Goal: Share content: Share content

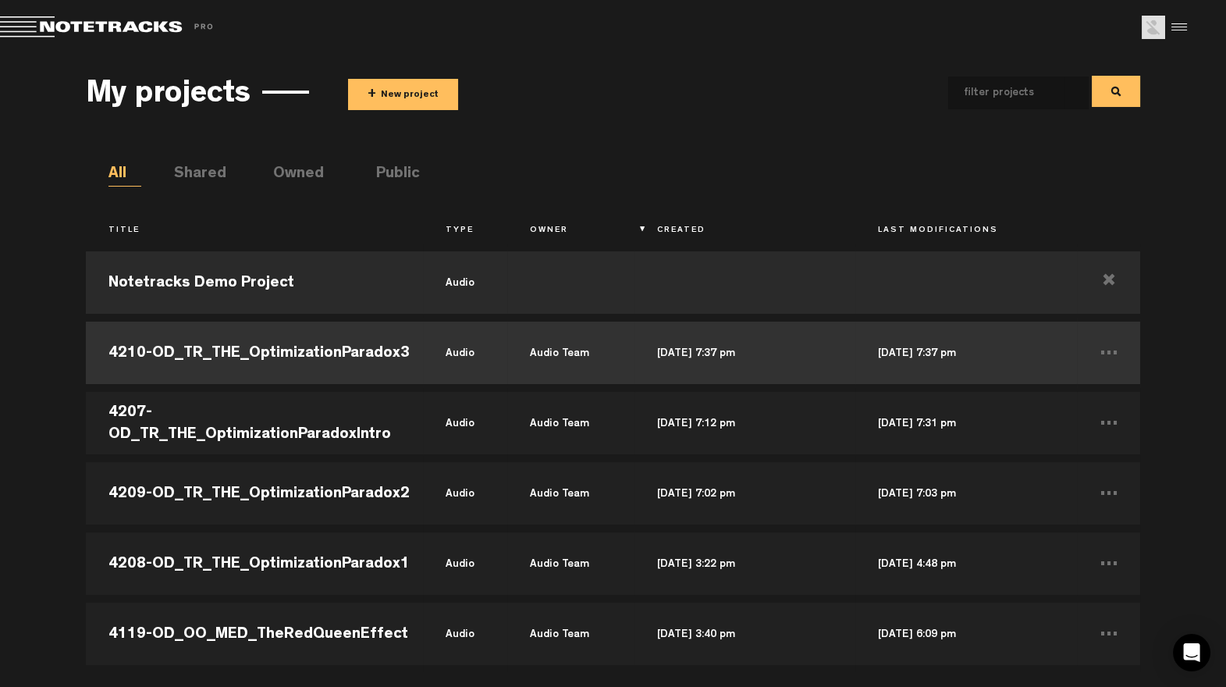
click at [320, 351] on td "4210-OD_TR_THE_OptimizationParadox3" at bounding box center [254, 353] width 337 height 70
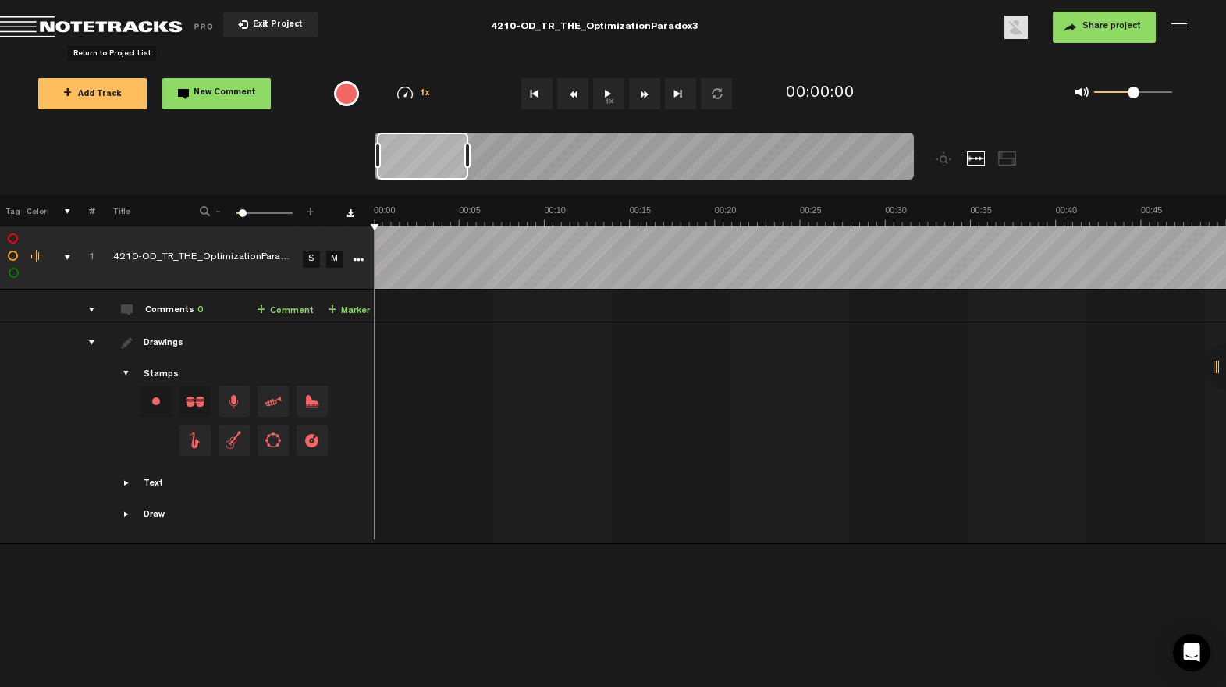
click at [126, 27] on span "Return to Project List" at bounding box center [109, 27] width 219 height 22
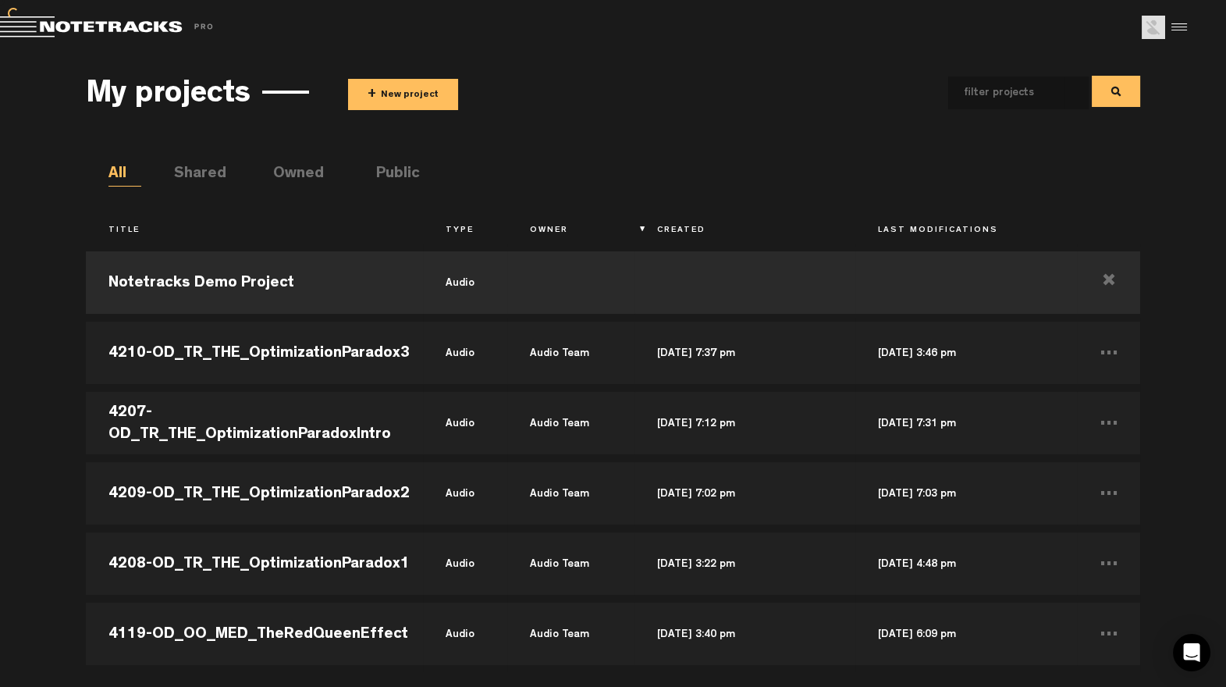
click at [426, 98] on button "+ New project" at bounding box center [403, 94] width 110 height 31
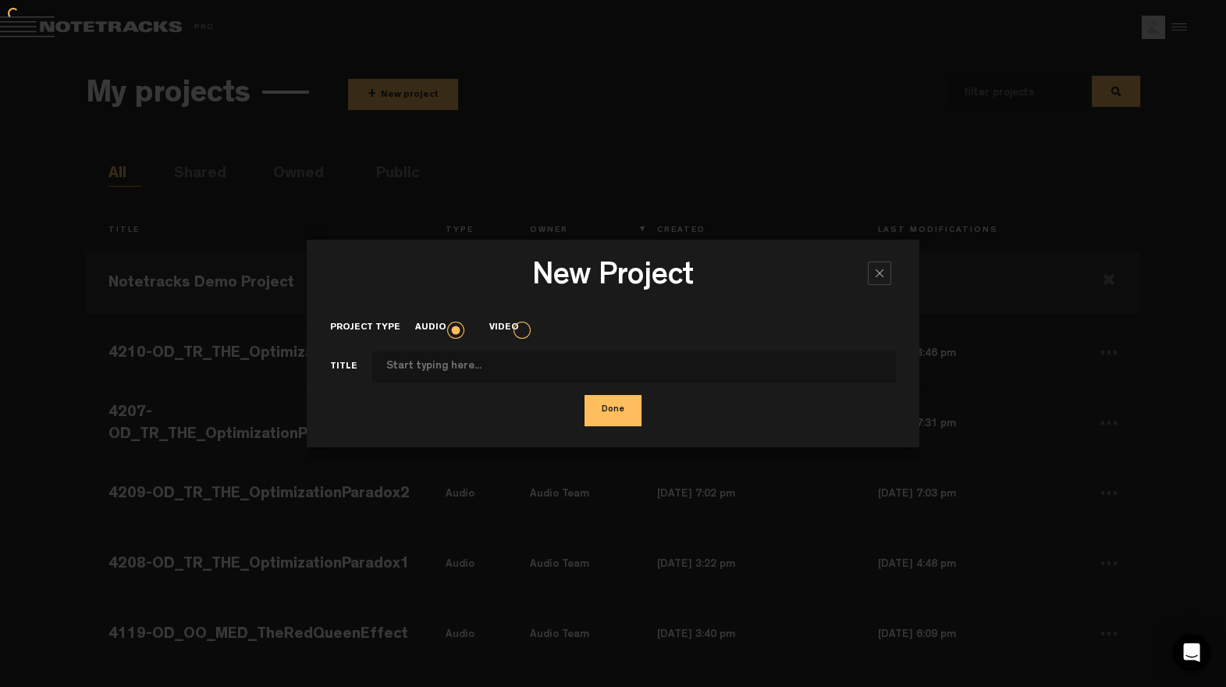
type input "OPTIMIZATION PARADOX - Episode 4 - Capitalism.wav"
click at [670, 358] on input "OPTIMIZATION PARADOX - Episode 4 - Capitalism.wav" at bounding box center [634, 366] width 525 height 31
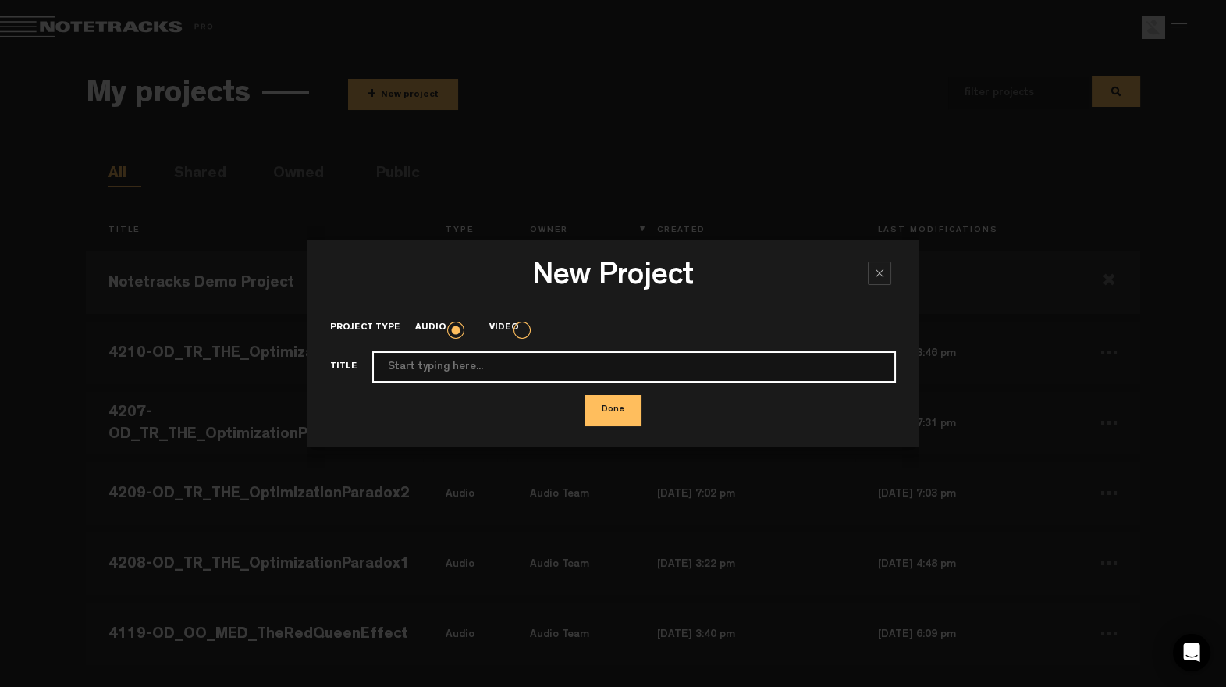
paste input "4211-OD_TR_THE_OptimizationParadox4"
type input "4211-OD_TR_THE_OptimizationParadox4"
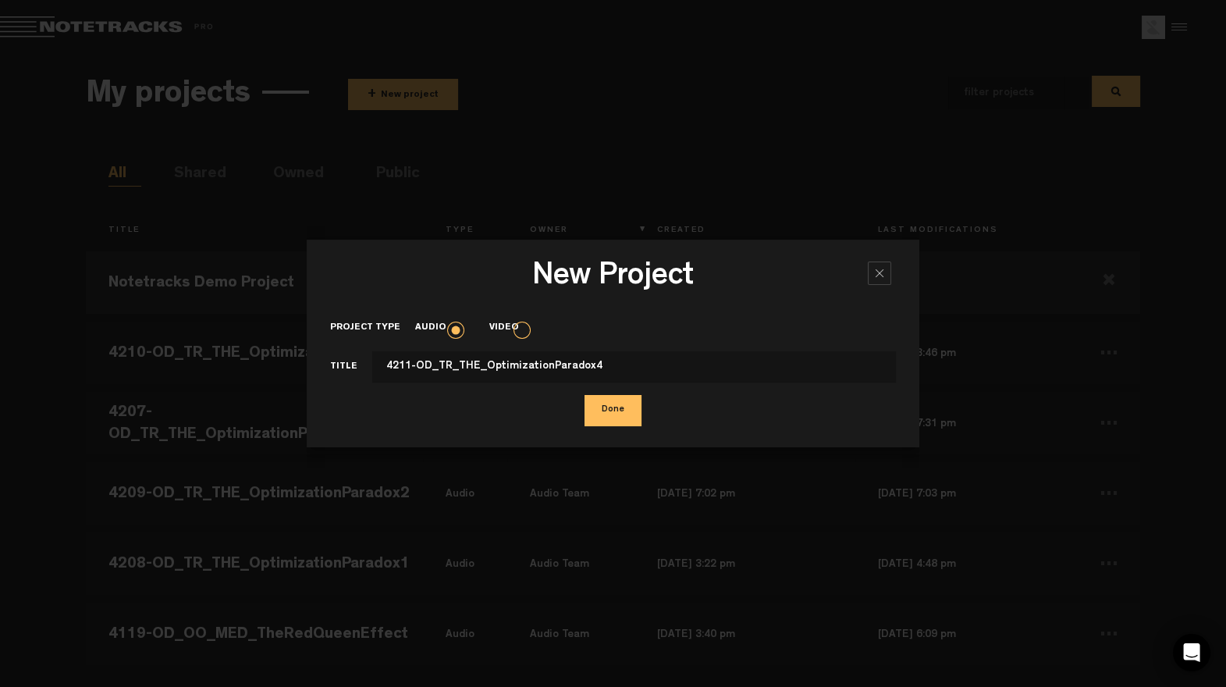
click at [634, 418] on button "Done" at bounding box center [613, 410] width 57 height 31
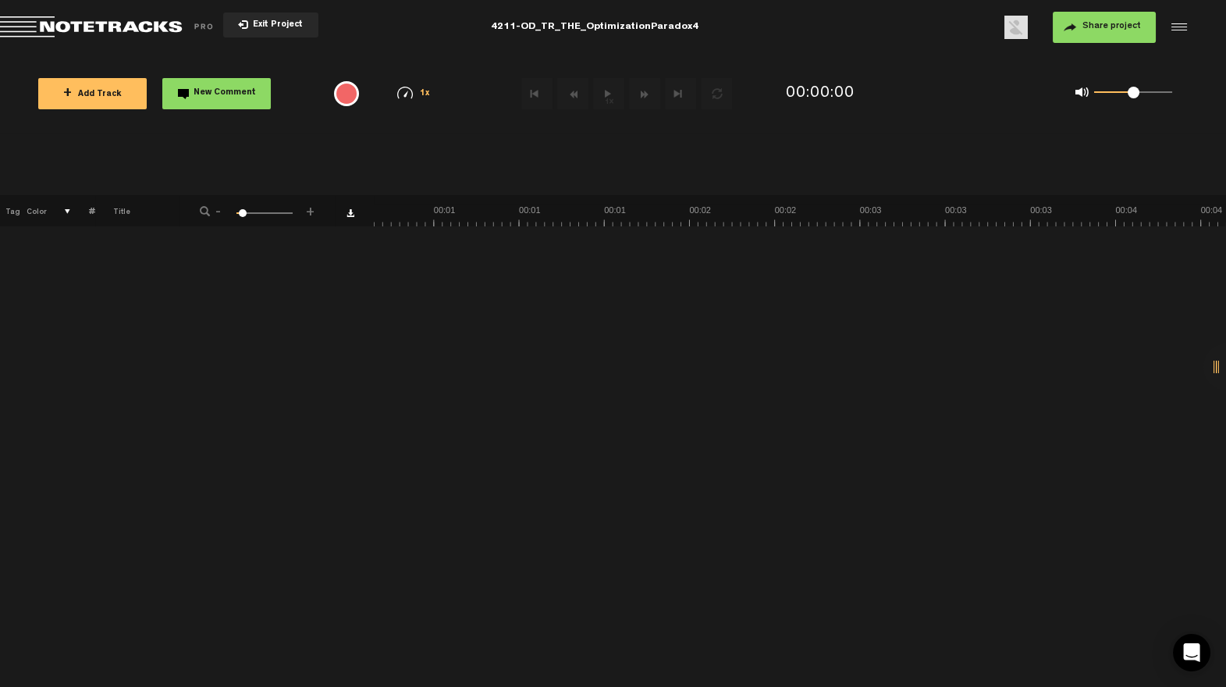
scroll to position [0, 281]
click at [1137, 31] on span "Share project" at bounding box center [1112, 26] width 59 height 9
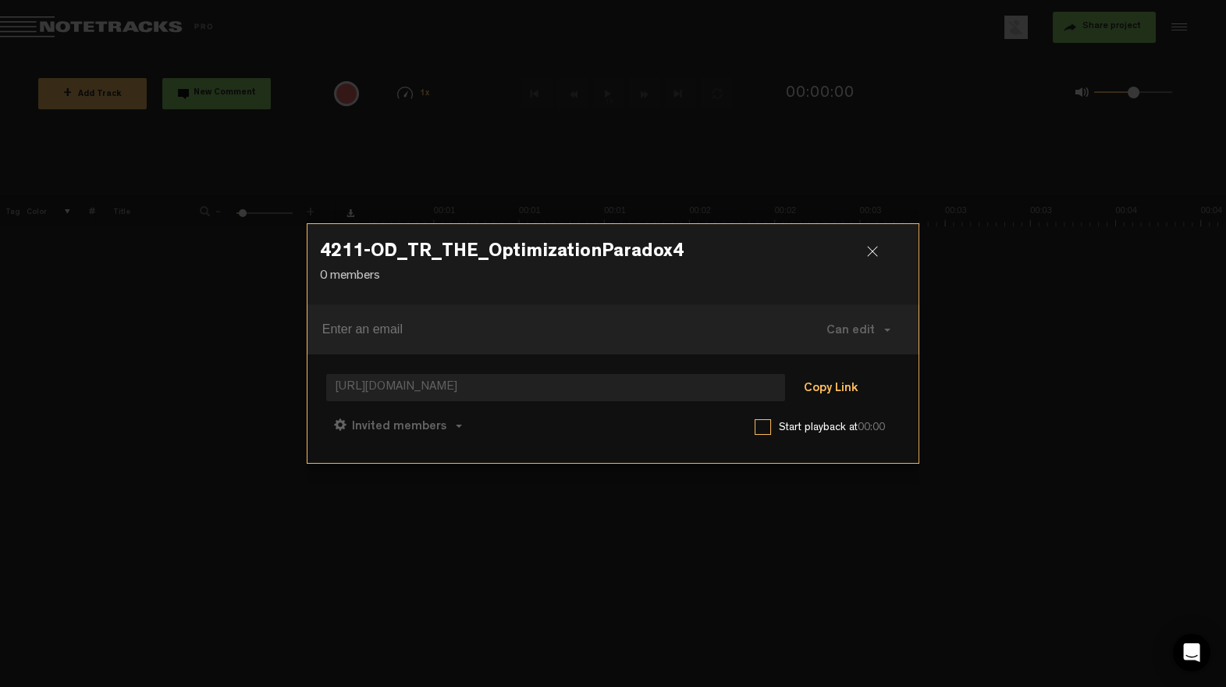
click at [835, 383] on button "Copy Link" at bounding box center [830, 388] width 85 height 31
click at [498, 417] on button "Can comment" at bounding box center [475, 425] width 111 height 37
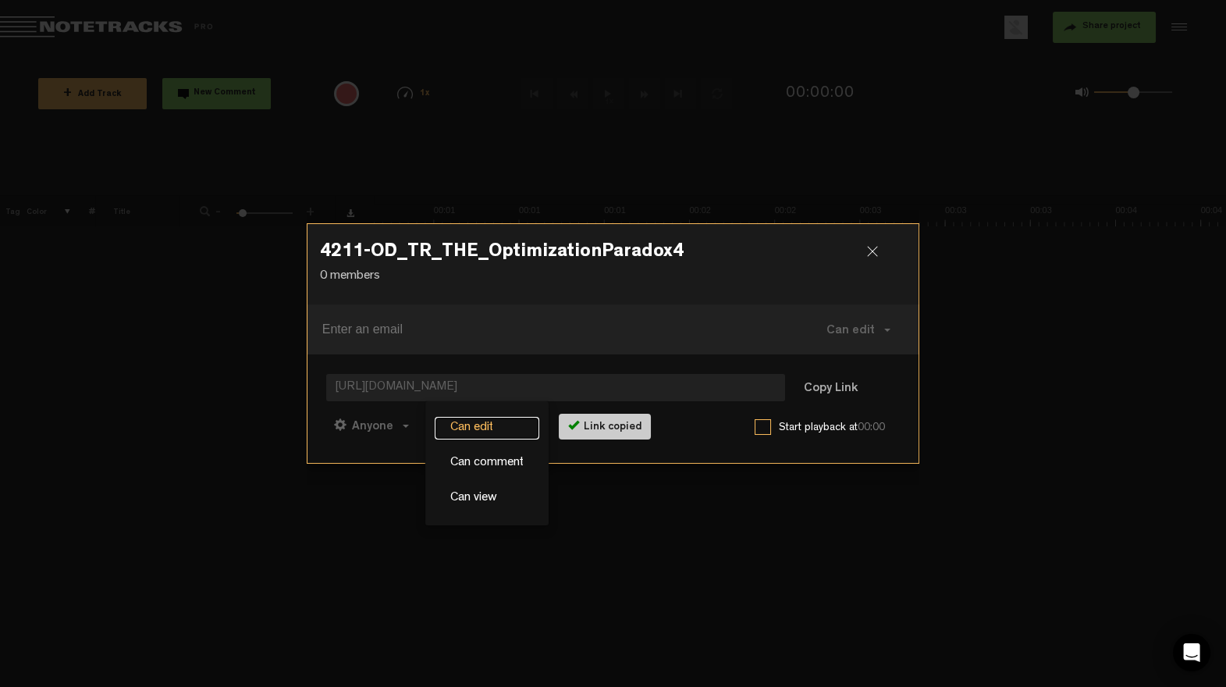
click at [479, 427] on link "Can edit" at bounding box center [487, 428] width 105 height 23
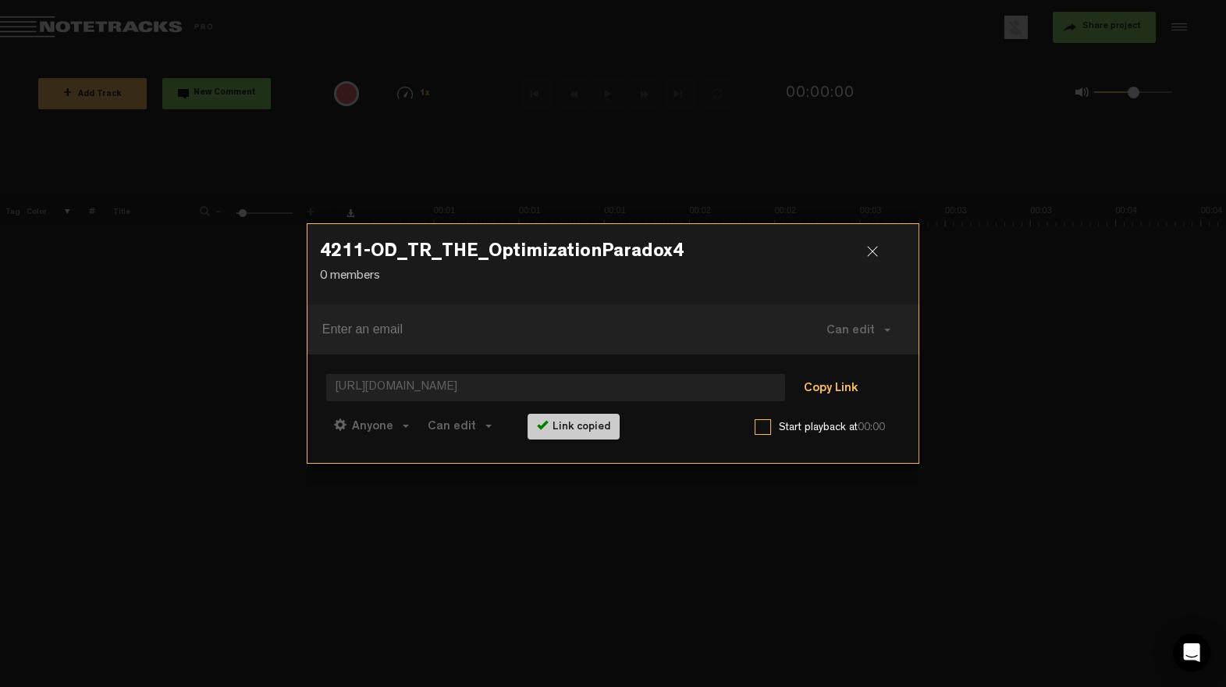
click at [807, 383] on button "Copy Link" at bounding box center [830, 388] width 85 height 31
click at [874, 250] on div at bounding box center [878, 257] width 23 height 23
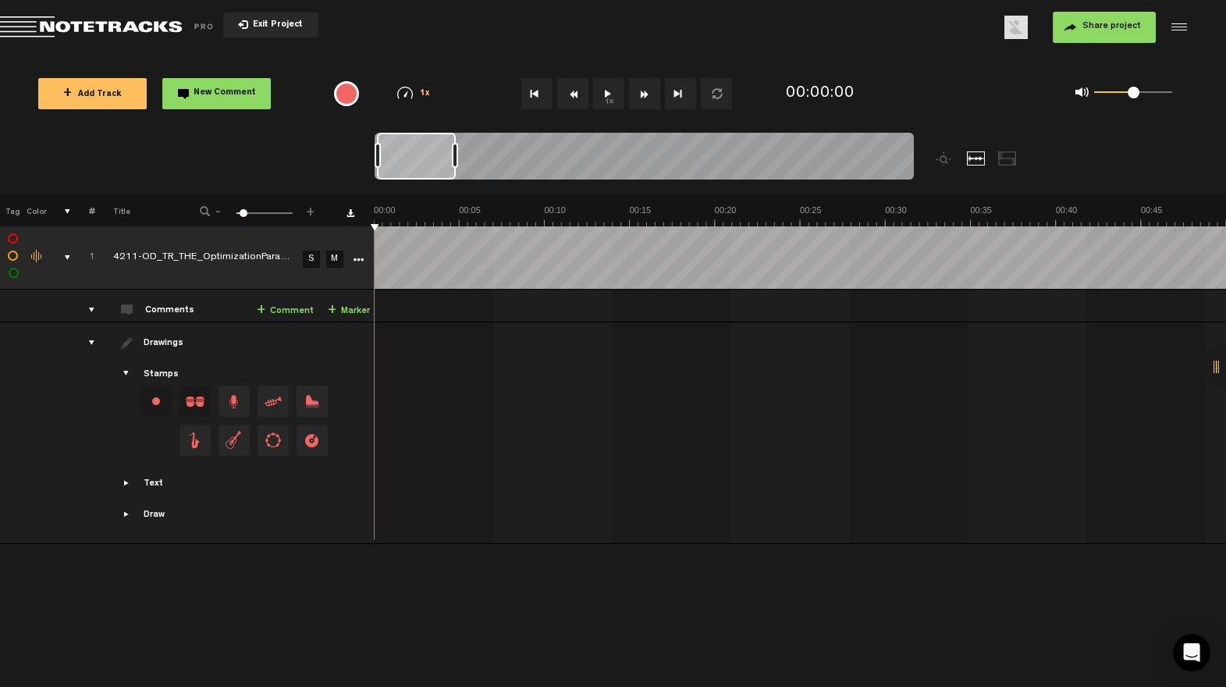
click at [119, 22] on span "Return to Project List" at bounding box center [109, 27] width 219 height 22
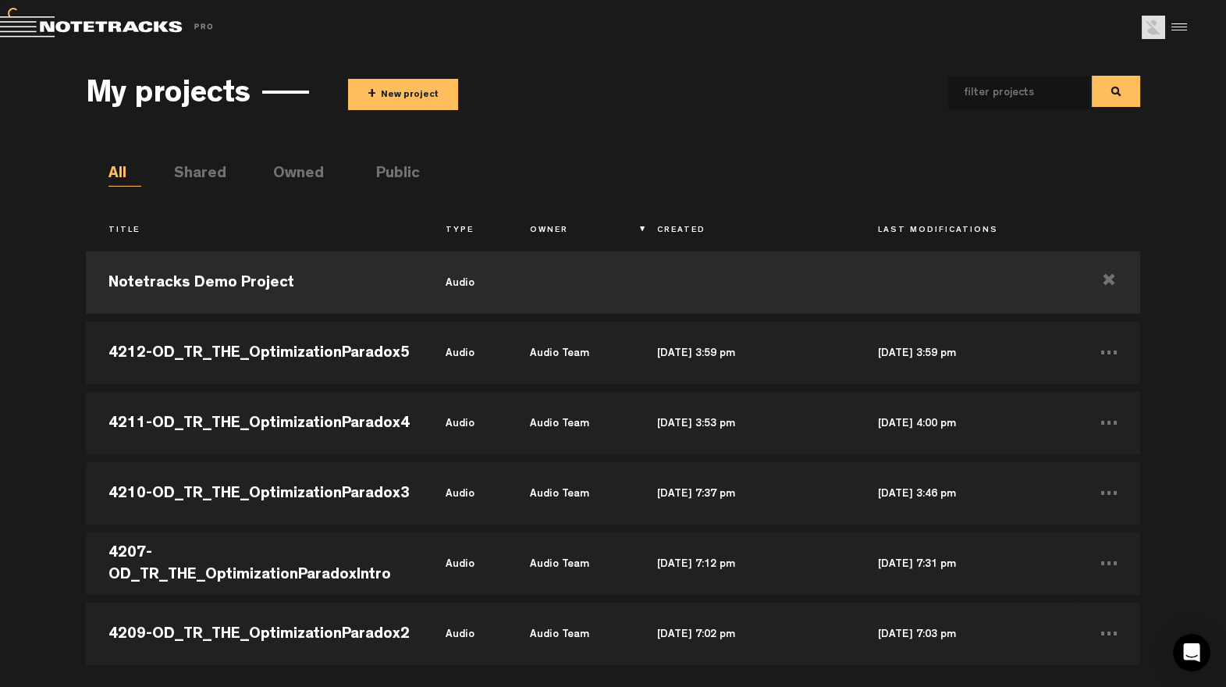
click at [410, 98] on button "+ New project" at bounding box center [403, 94] width 110 height 31
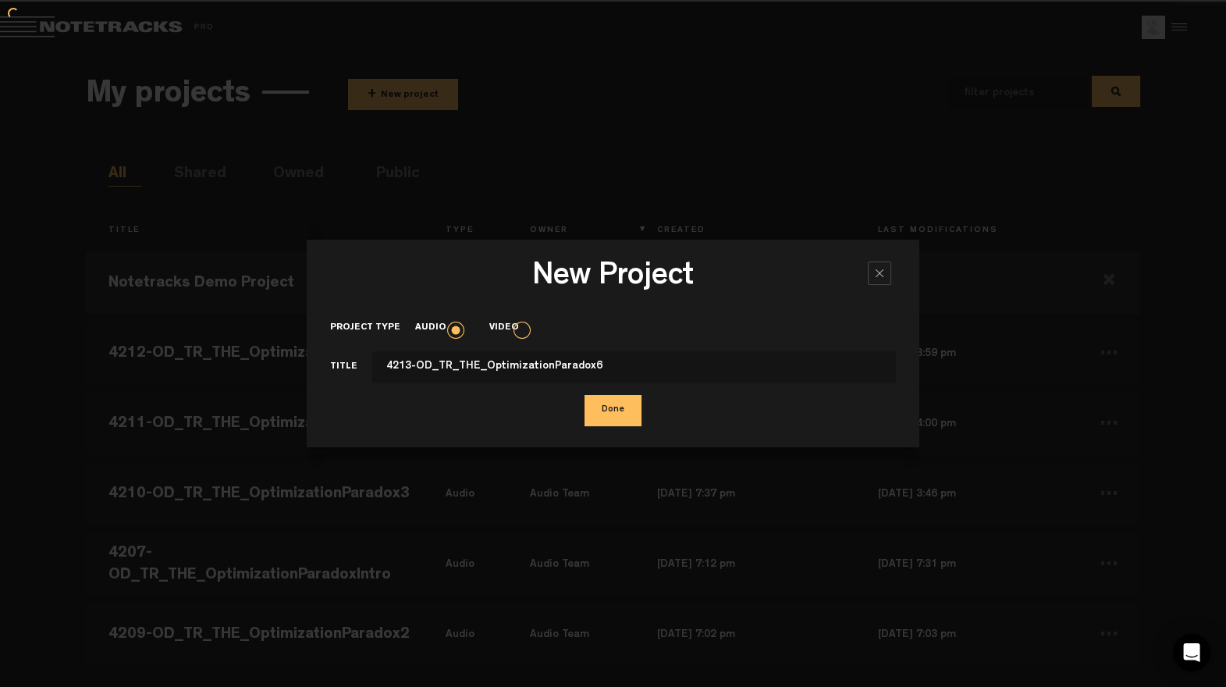
type input "4213-OD_TR_THE_OptimizationParadox6"
click at [618, 409] on button "Done" at bounding box center [613, 410] width 57 height 31
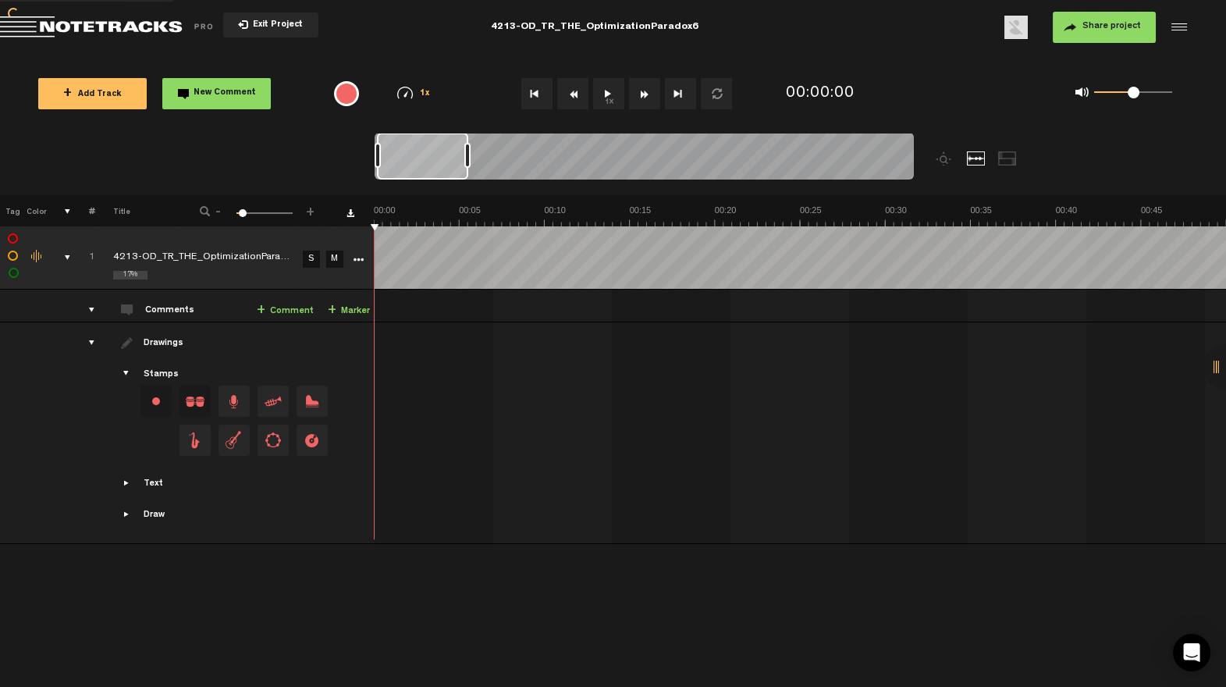
click at [1109, 27] on span "Share project" at bounding box center [1112, 26] width 59 height 9
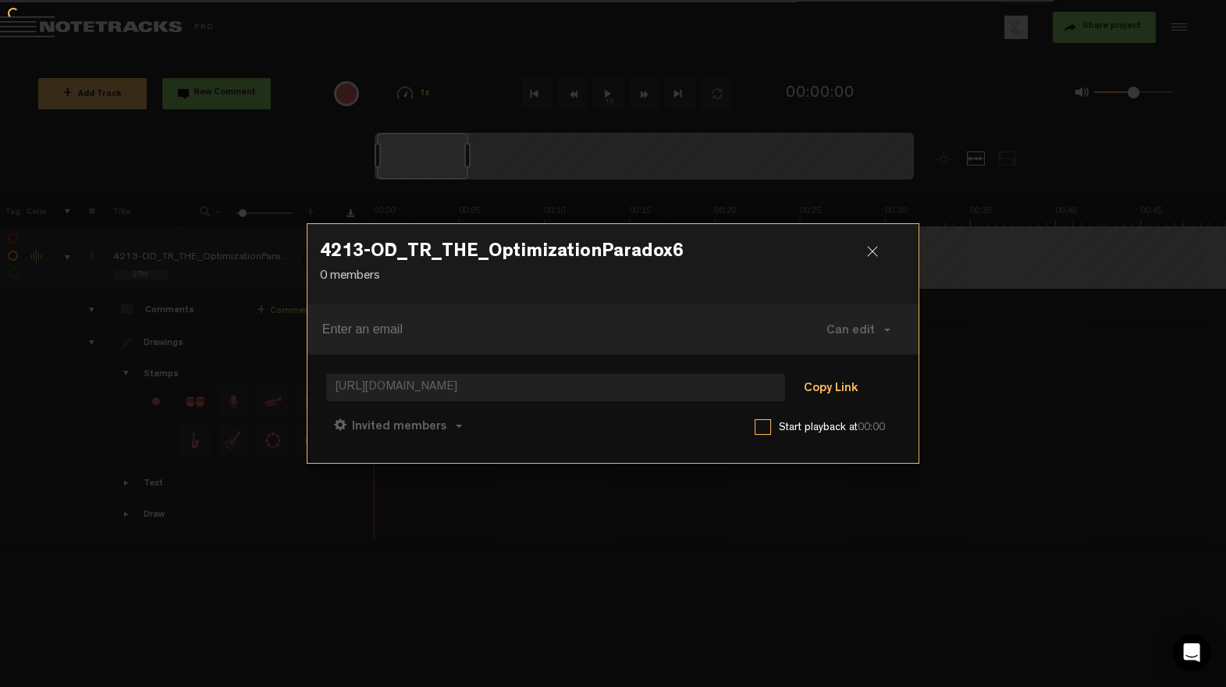
click at [834, 383] on button "Copy Link" at bounding box center [830, 388] width 85 height 31
click at [501, 423] on span "Can comment" at bounding box center [468, 427] width 80 height 12
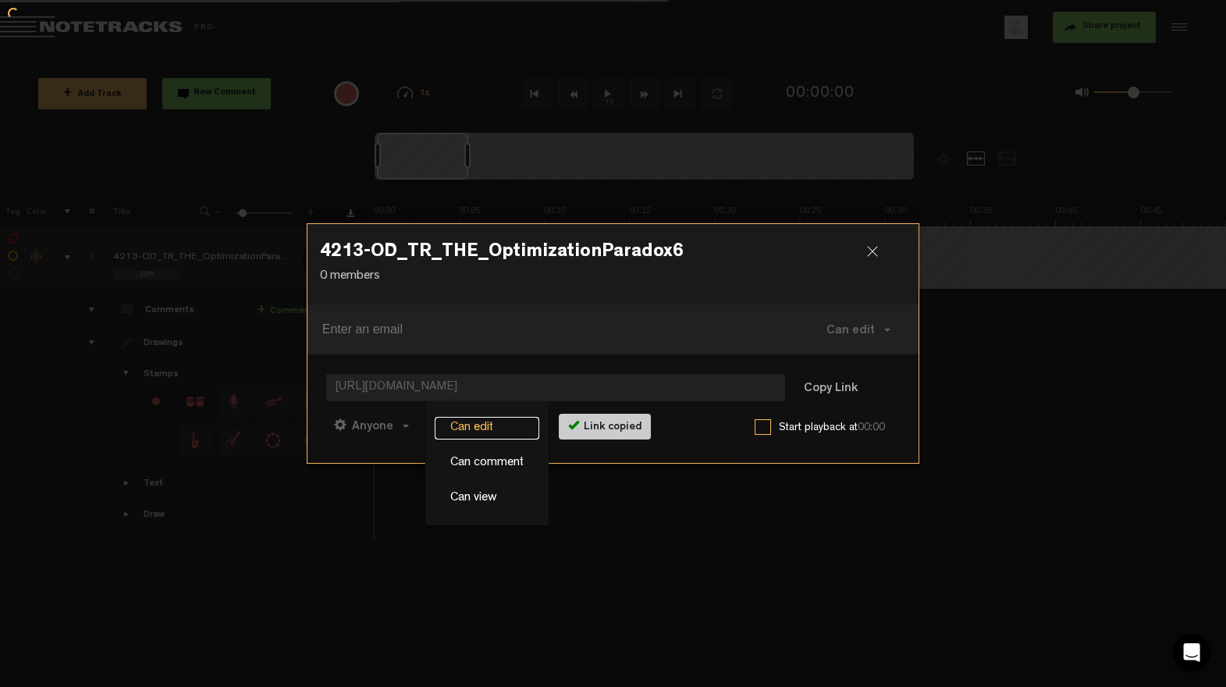
click at [492, 418] on link "Can edit" at bounding box center [487, 428] width 105 height 23
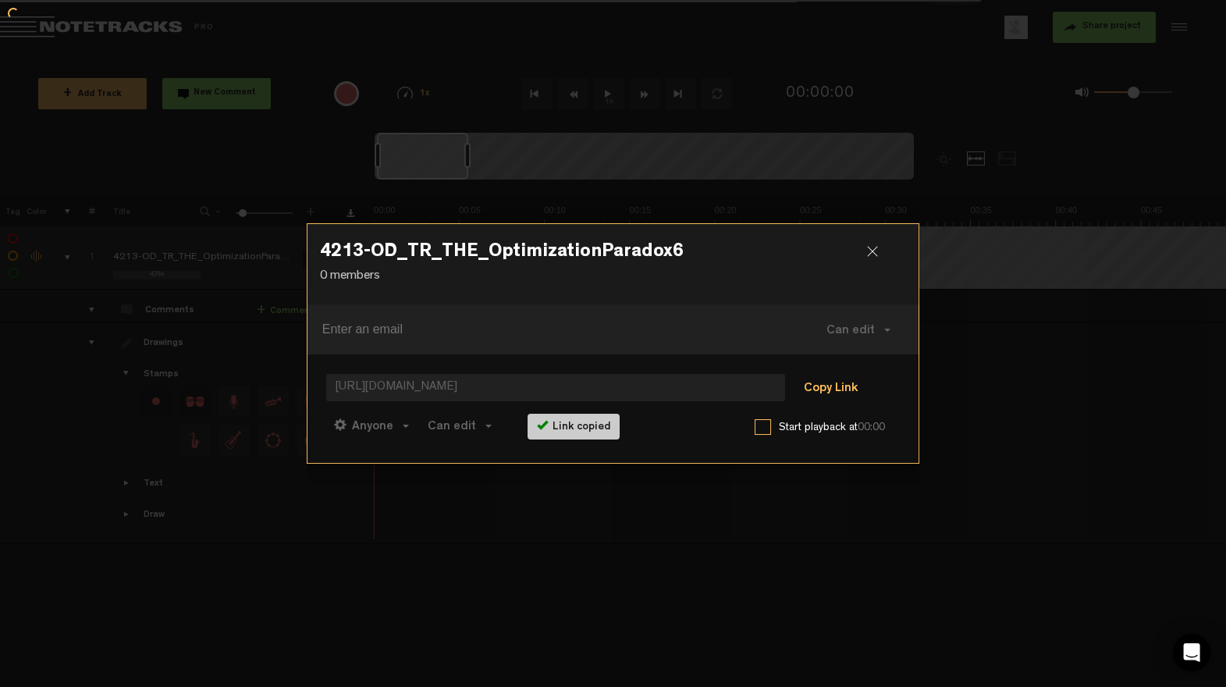
click at [857, 385] on button "Copy Link" at bounding box center [830, 388] width 85 height 31
click at [883, 246] on div at bounding box center [878, 257] width 23 height 23
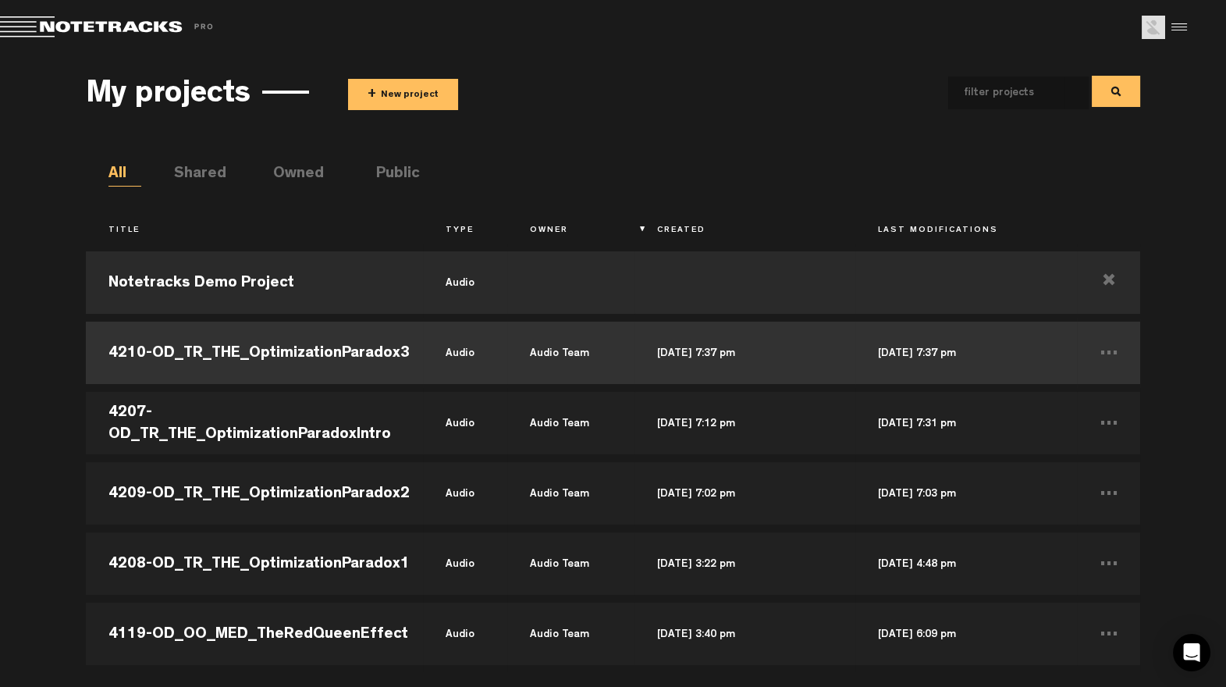
click at [356, 343] on td "4210-OD_TR_THE_OptimizationParadox3" at bounding box center [254, 353] width 337 height 70
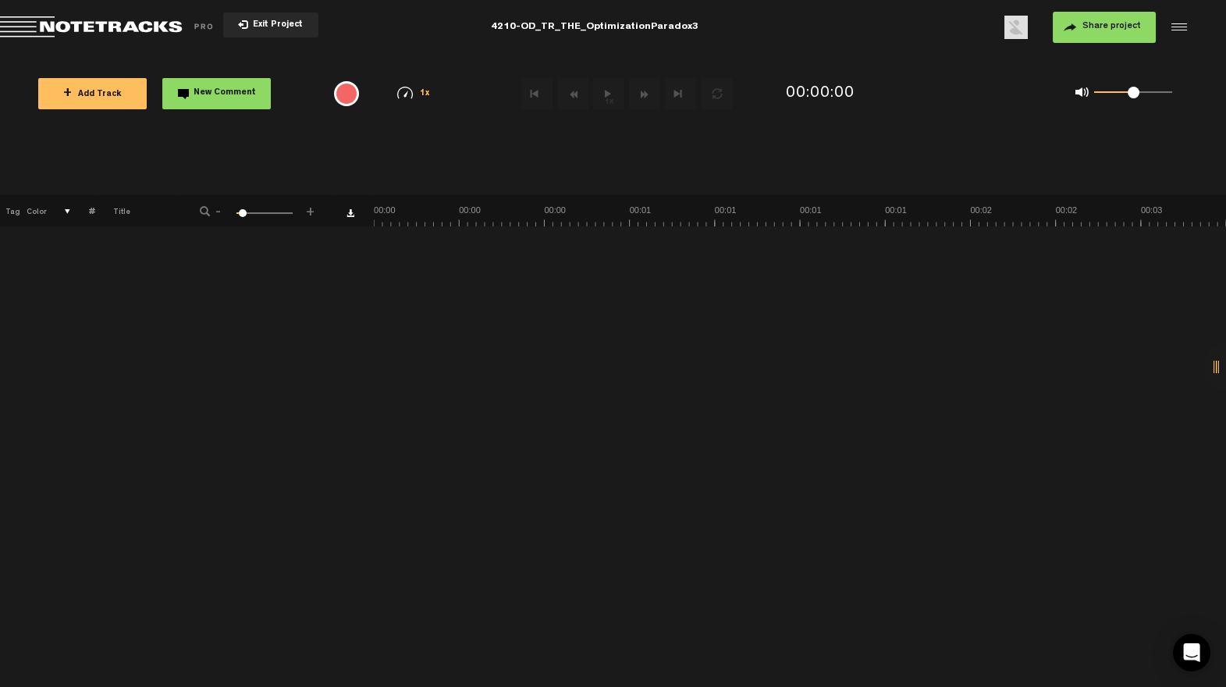
click at [1102, 24] on span "Share project" at bounding box center [1112, 26] width 59 height 9
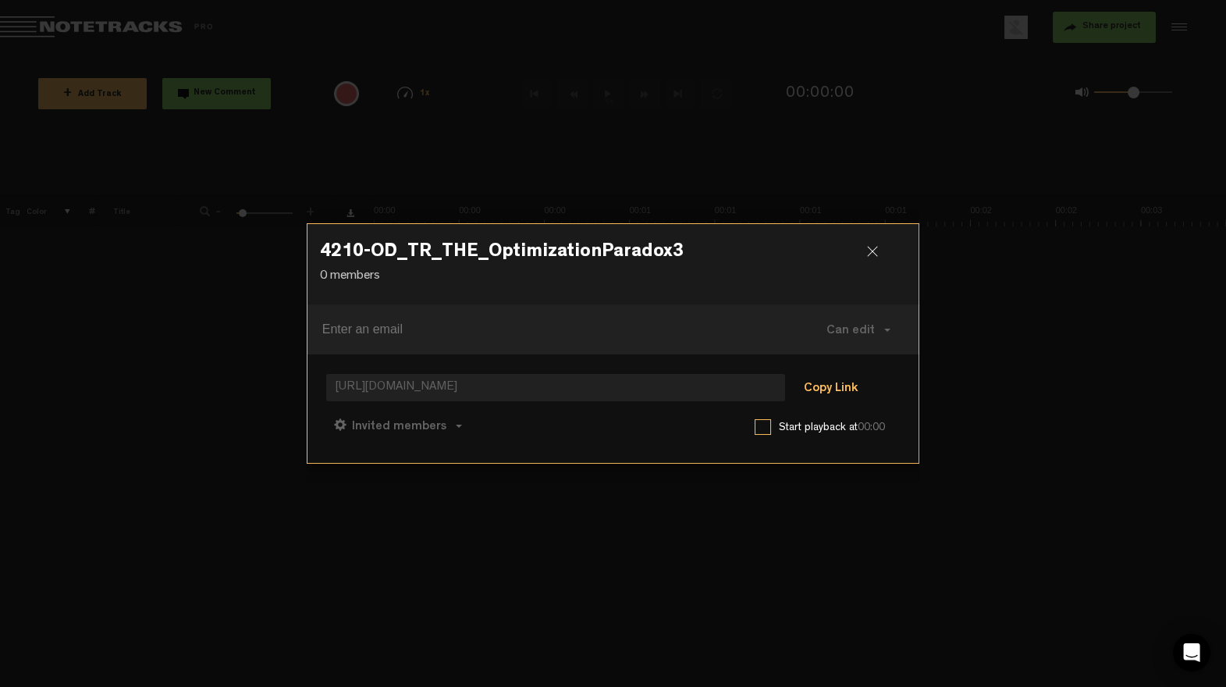
click at [825, 380] on button "Copy Link" at bounding box center [830, 388] width 85 height 31
click at [461, 423] on span "Can comment" at bounding box center [468, 427] width 80 height 12
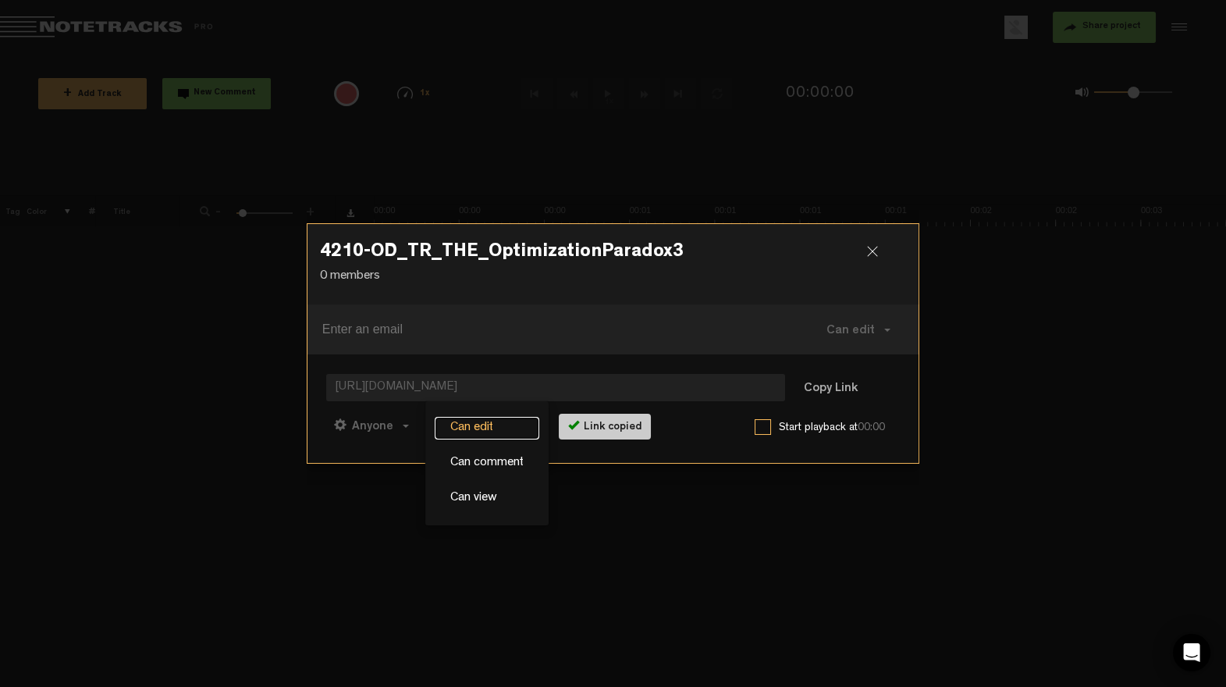
click at [480, 420] on link "Can edit" at bounding box center [487, 428] width 105 height 23
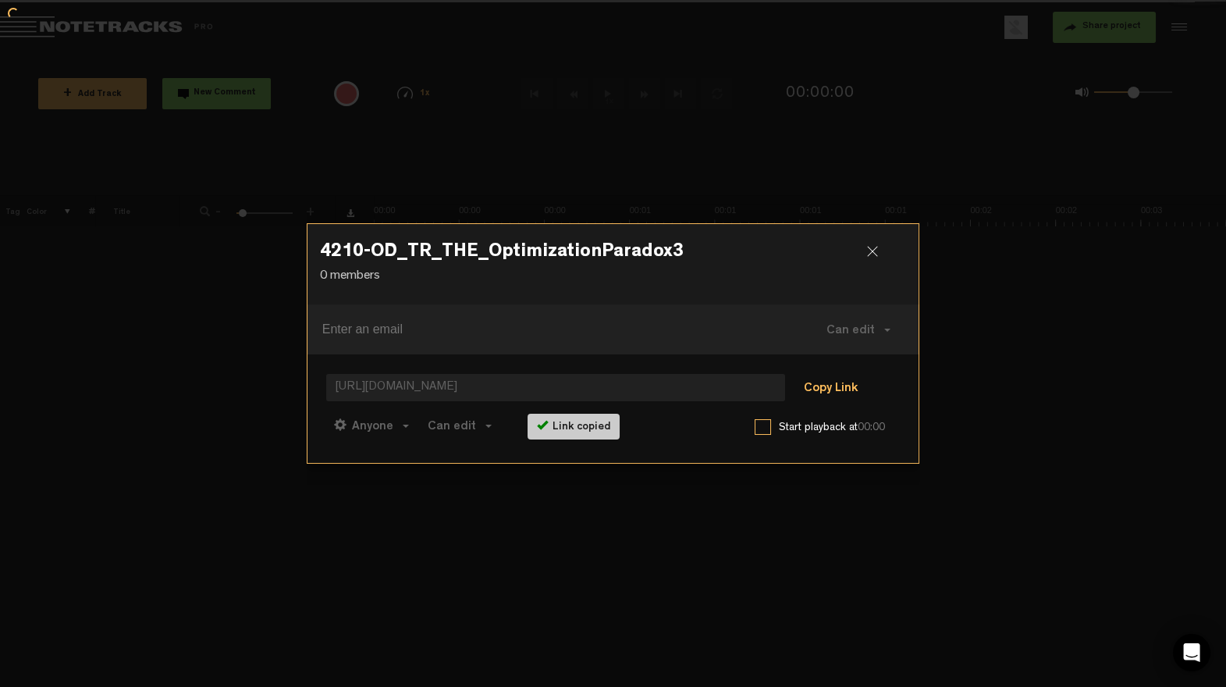
click at [831, 383] on button "Copy Link" at bounding box center [830, 388] width 85 height 31
click at [875, 245] on h3 "4210-OD_TR_THE_OptimizationParadox3" at bounding box center [613, 255] width 587 height 25
click at [868, 251] on div at bounding box center [878, 257] width 23 height 23
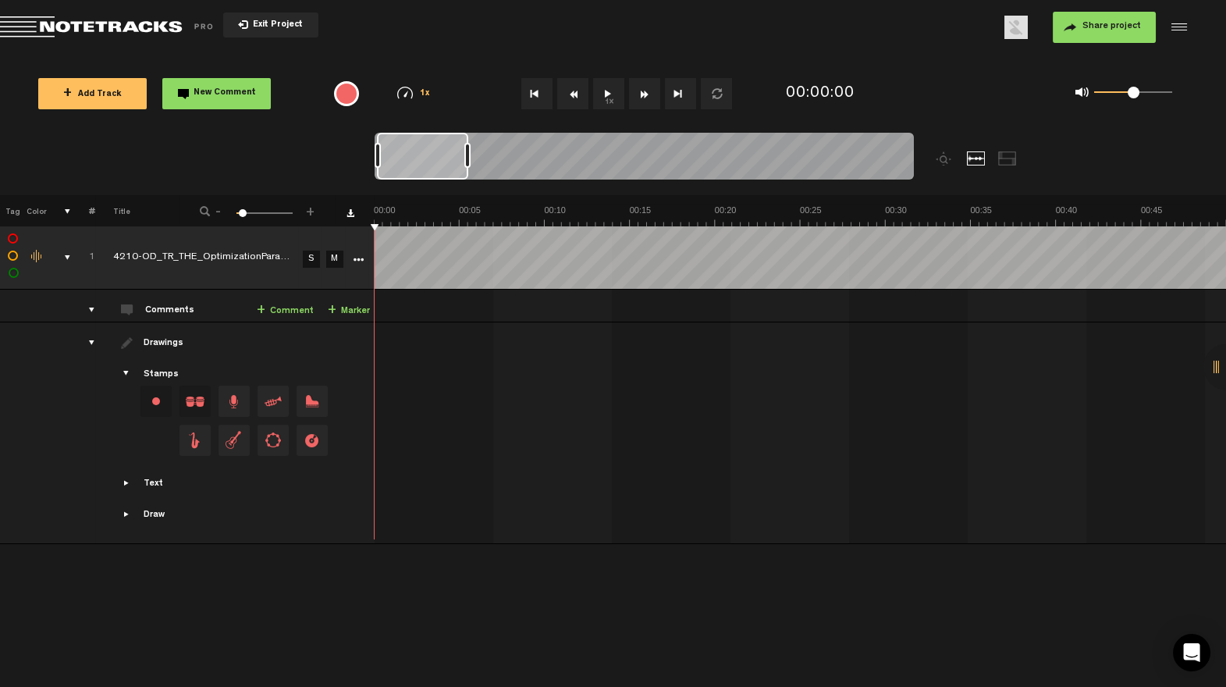
click at [165, 27] on span "Return to Project List" at bounding box center [109, 27] width 219 height 22
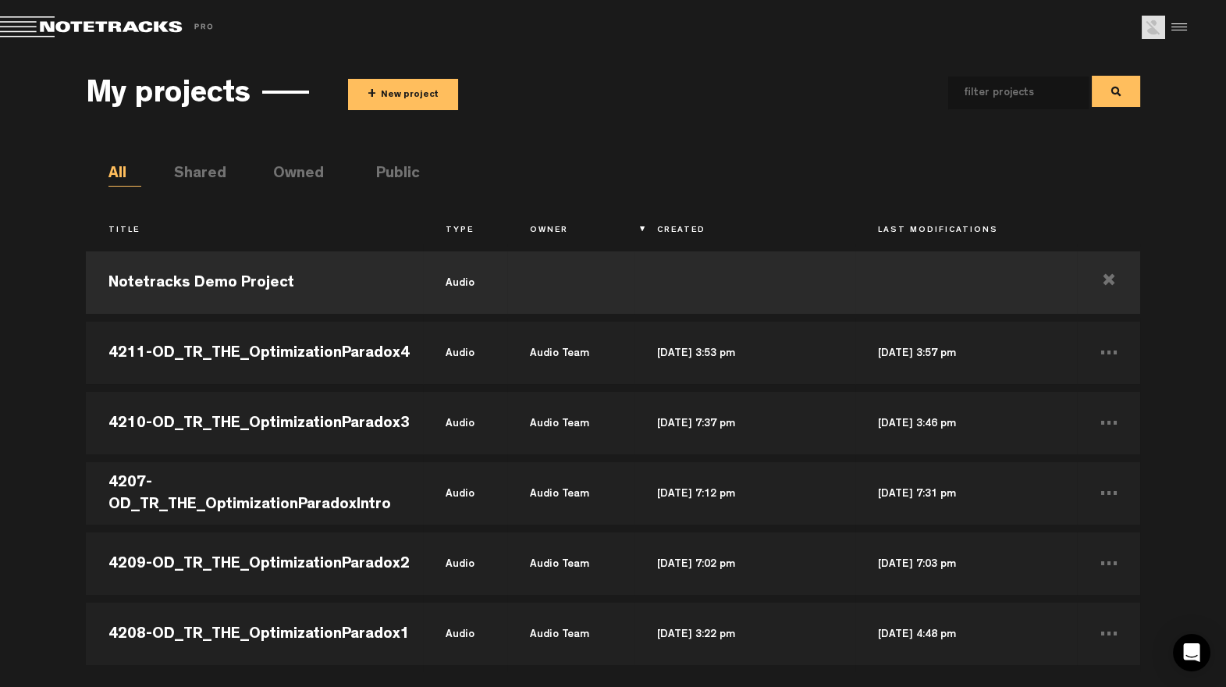
click at [425, 90] on button "+ New project" at bounding box center [403, 94] width 110 height 31
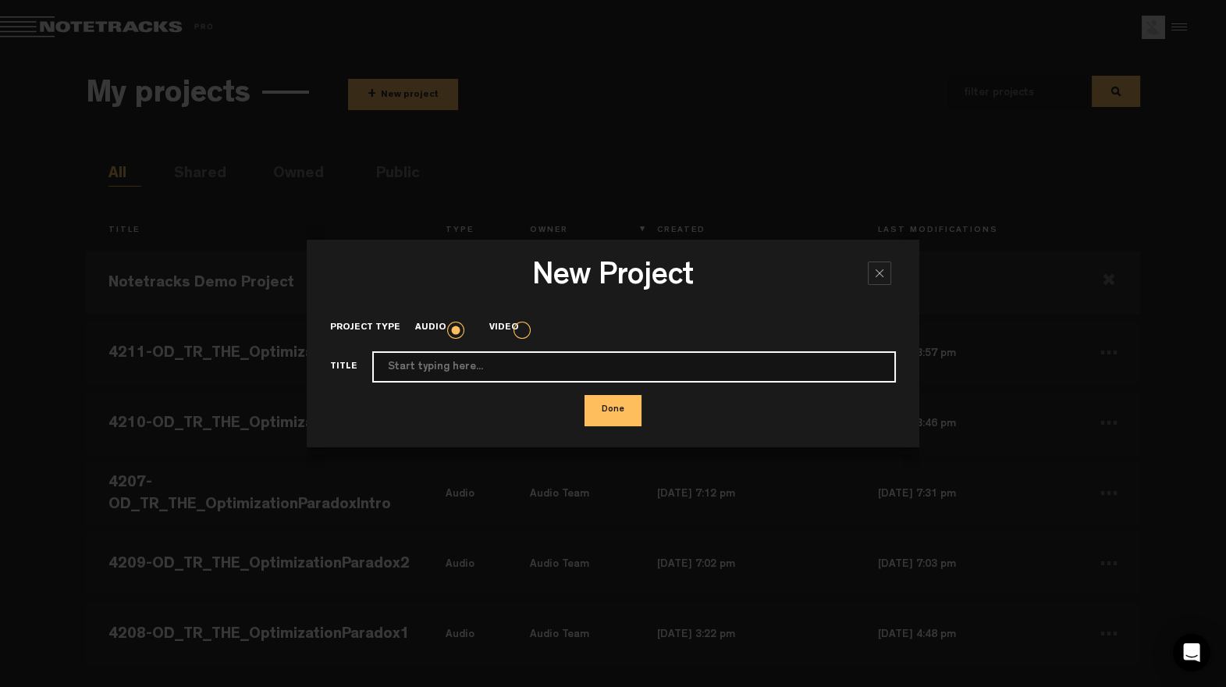
paste input "4212-OD_TR_THE_OptimizationParadox5"
type input "4212-OD_TR_THE_OptimizationParadox5"
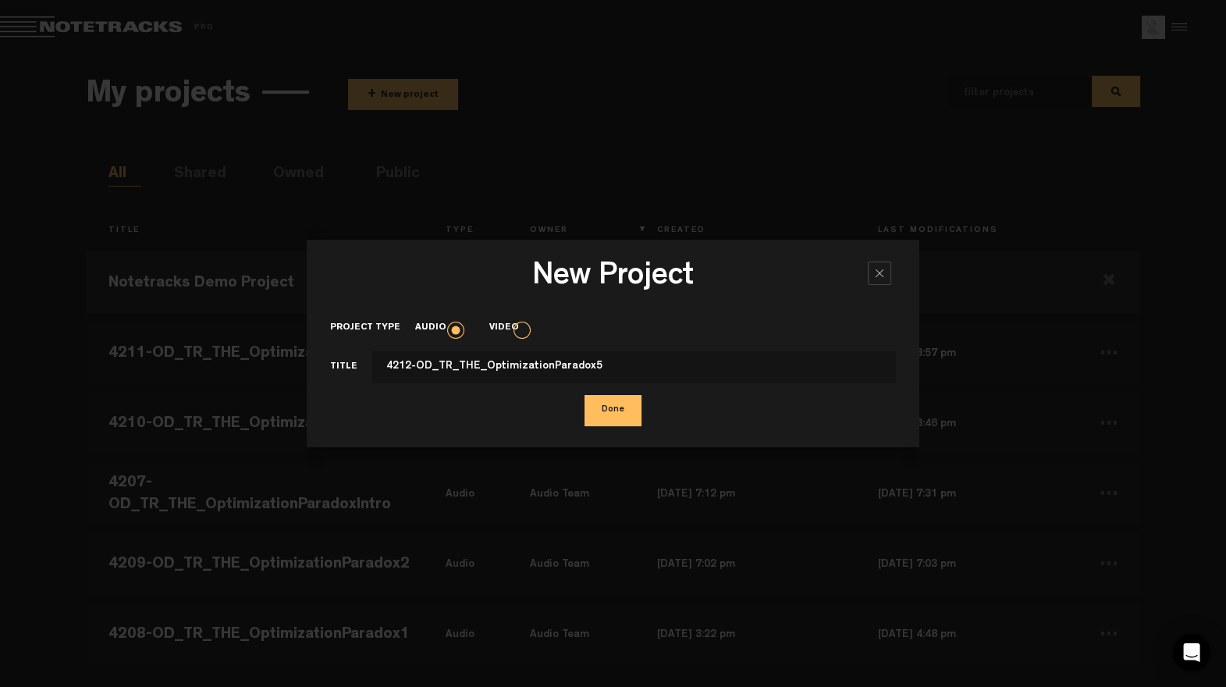
click at [620, 406] on button "Done" at bounding box center [613, 410] width 57 height 31
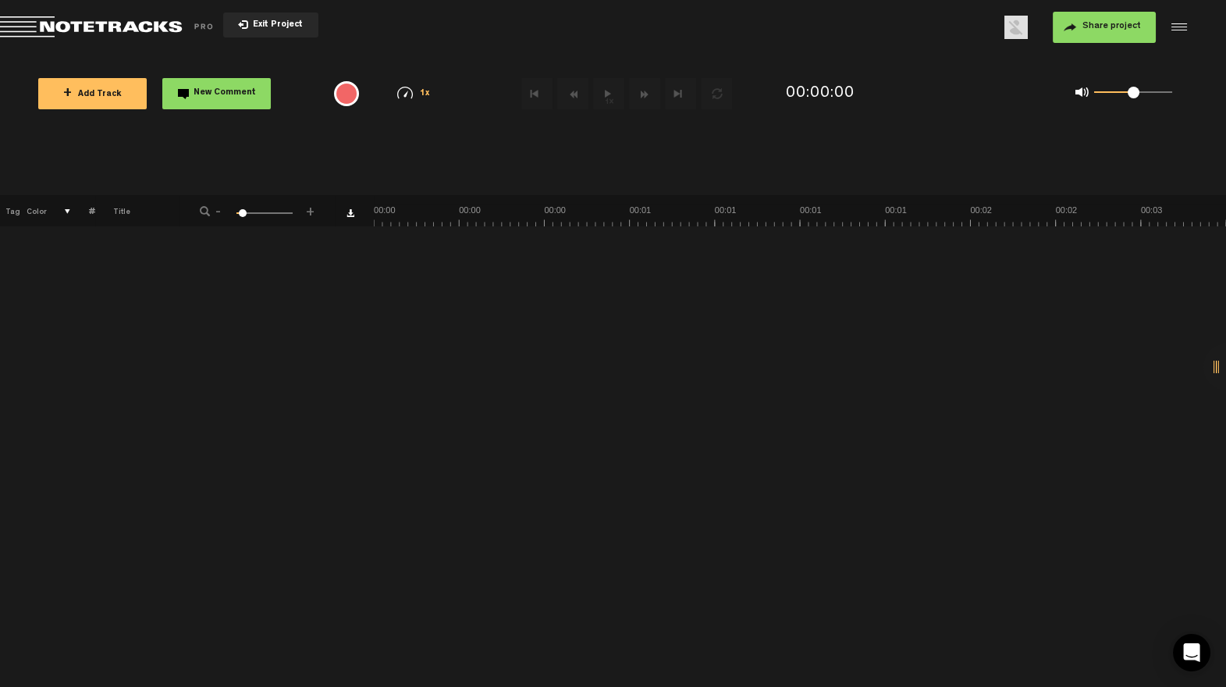
click at [1103, 20] on button "Share project" at bounding box center [1104, 27] width 103 height 31
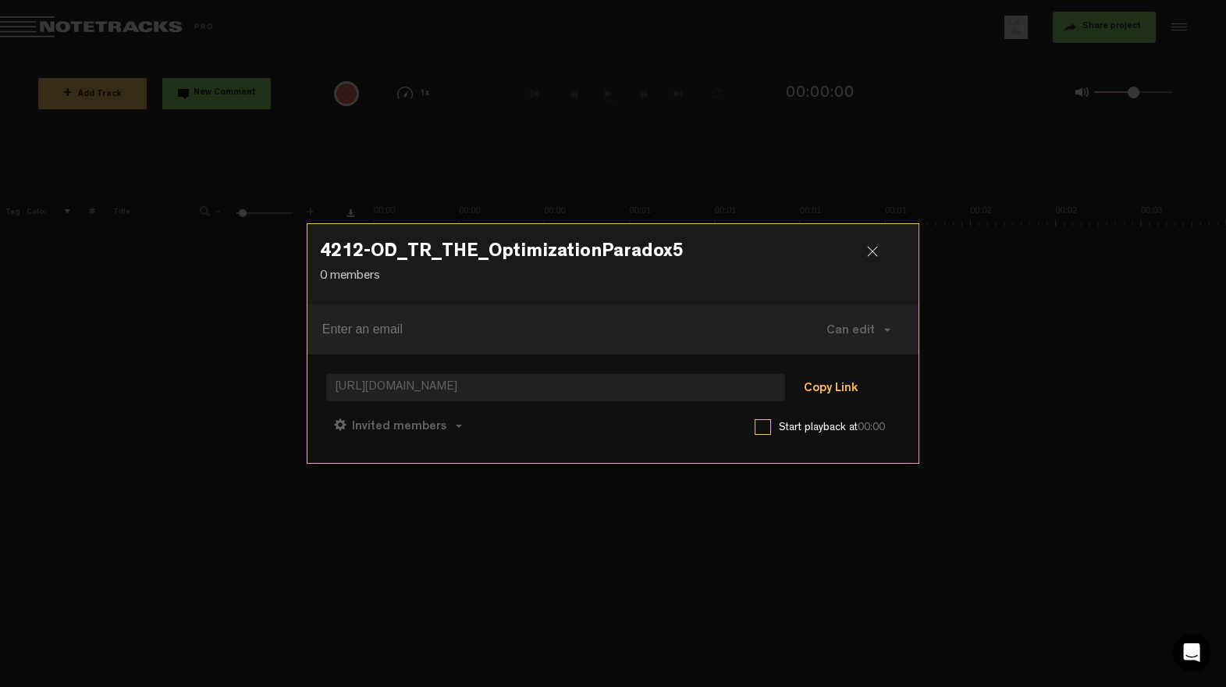
click at [860, 386] on button "Copy Link" at bounding box center [830, 388] width 85 height 31
click at [475, 422] on span "Can comment" at bounding box center [468, 427] width 80 height 12
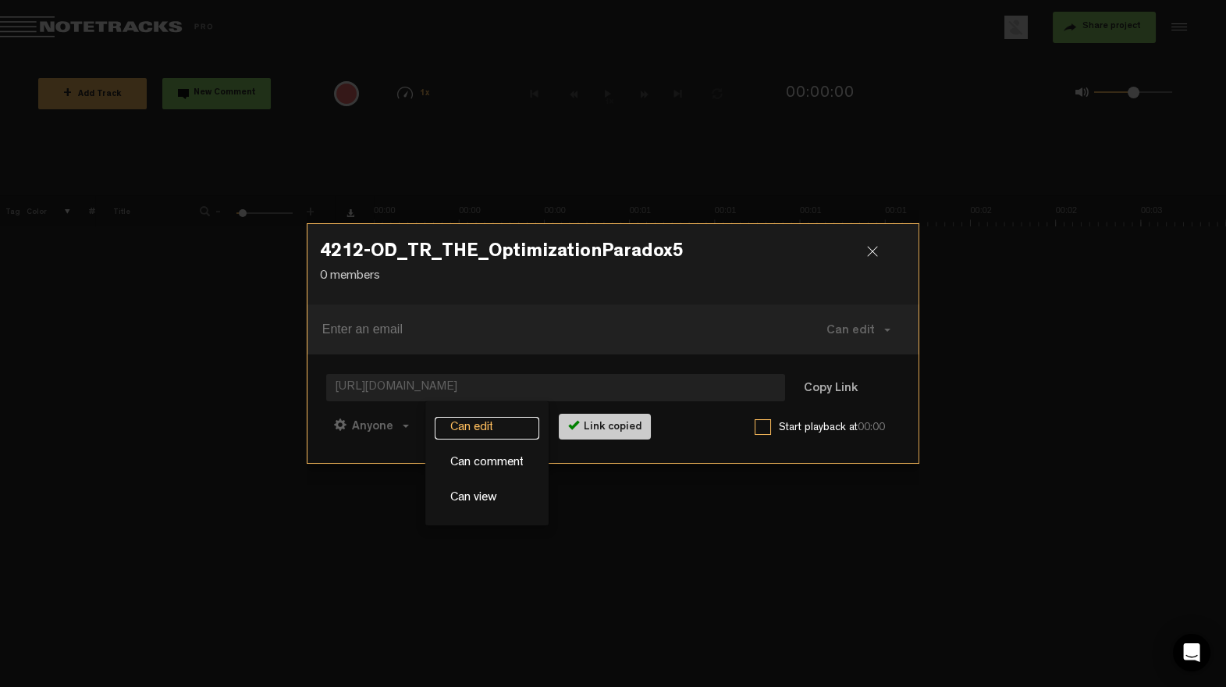
click at [479, 427] on link "Can edit" at bounding box center [487, 428] width 105 height 23
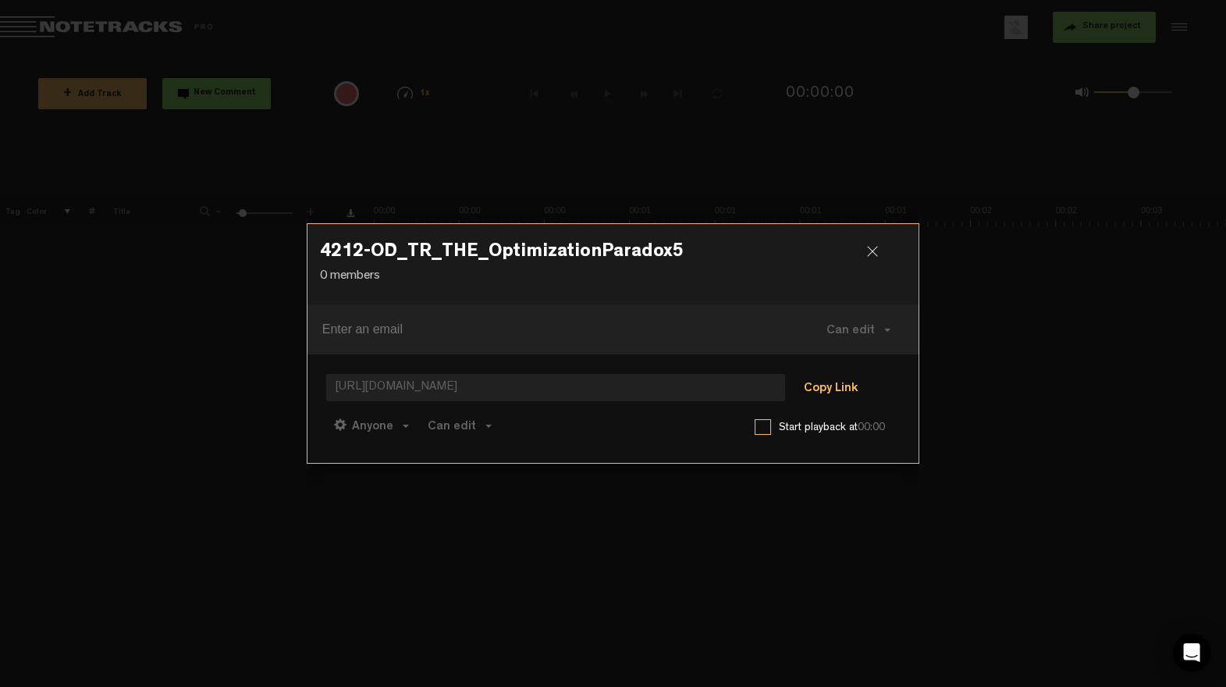
click at [820, 390] on button "Copy Link" at bounding box center [830, 388] width 85 height 31
click at [451, 411] on button "Can edit" at bounding box center [460, 425] width 80 height 37
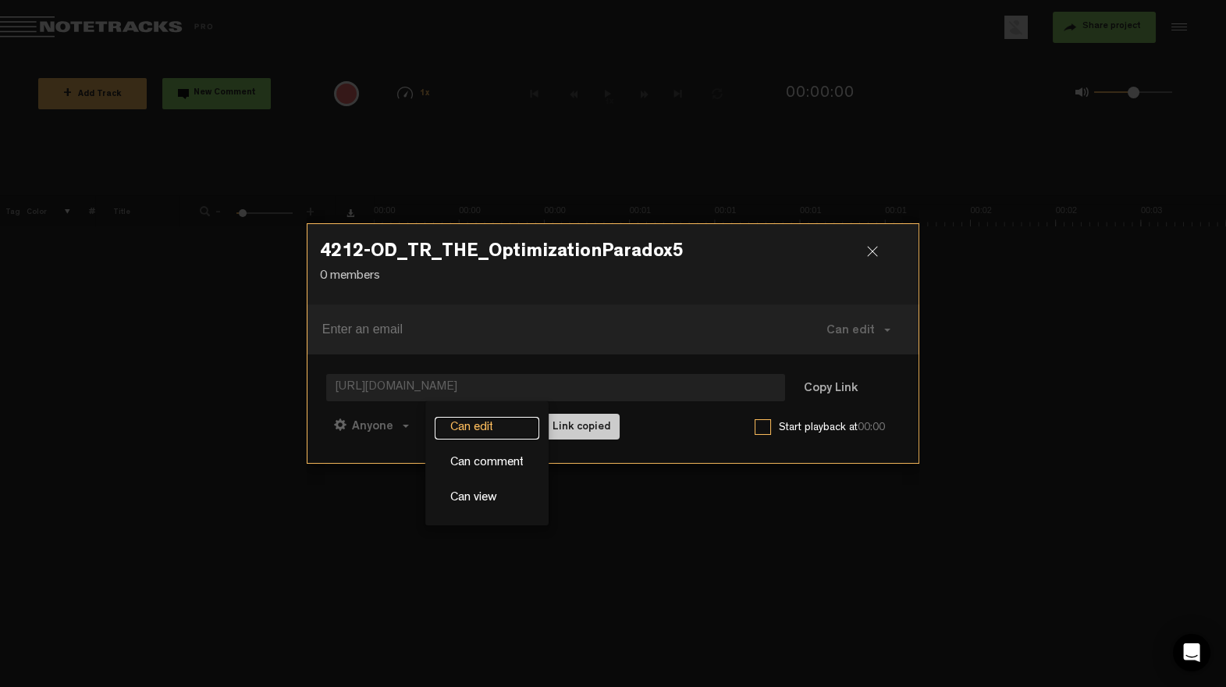
click at [470, 420] on link "Can edit" at bounding box center [487, 428] width 105 height 23
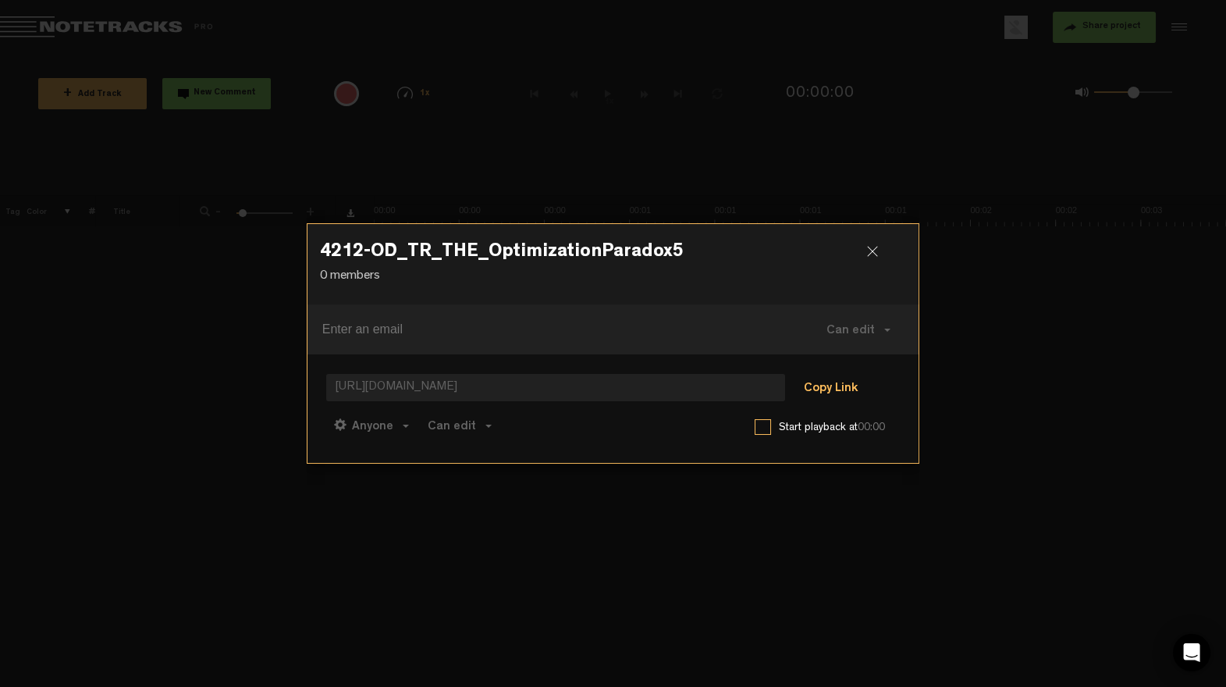
click at [813, 396] on button "Copy Link" at bounding box center [830, 388] width 85 height 31
click at [870, 252] on div at bounding box center [878, 257] width 23 height 23
